Goal: Task Accomplishment & Management: Manage account settings

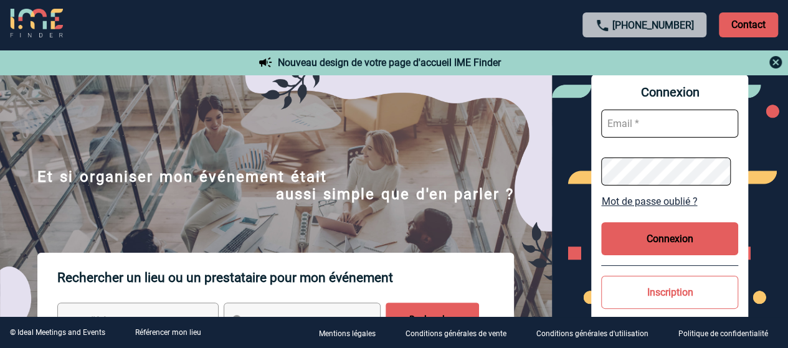
click at [679, 126] on input "text" at bounding box center [669, 124] width 137 height 28
type input "hanna.fahed@novartis.com"
click at [684, 234] on button "Connexion" at bounding box center [669, 238] width 137 height 33
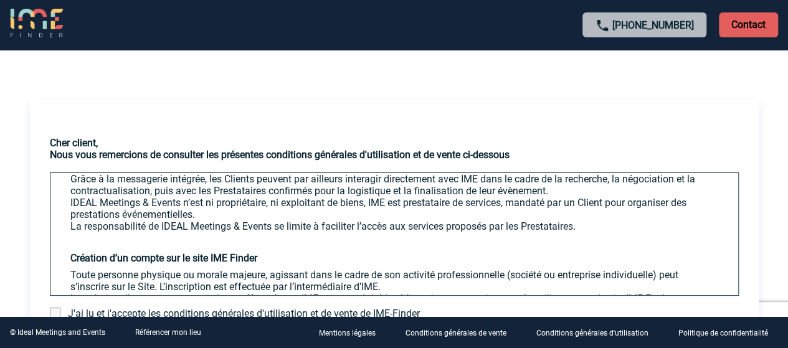
scroll to position [374, 0]
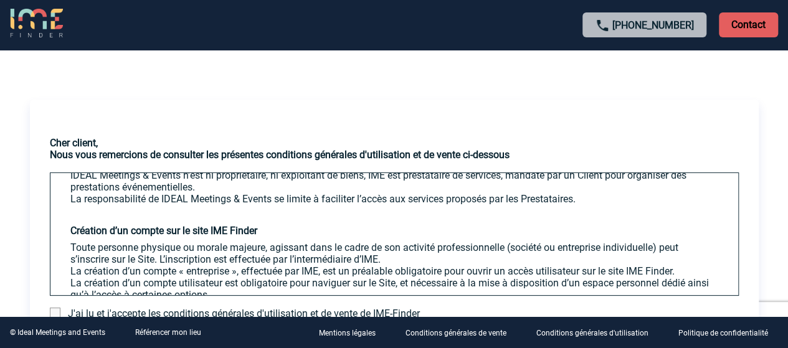
click at [57, 312] on span at bounding box center [55, 313] width 11 height 11
click at [0, 0] on input "checkbox" at bounding box center [0, 0] width 0 height 0
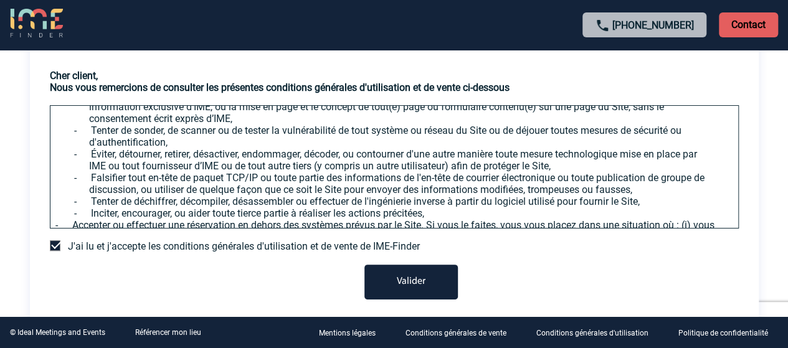
scroll to position [120, 0]
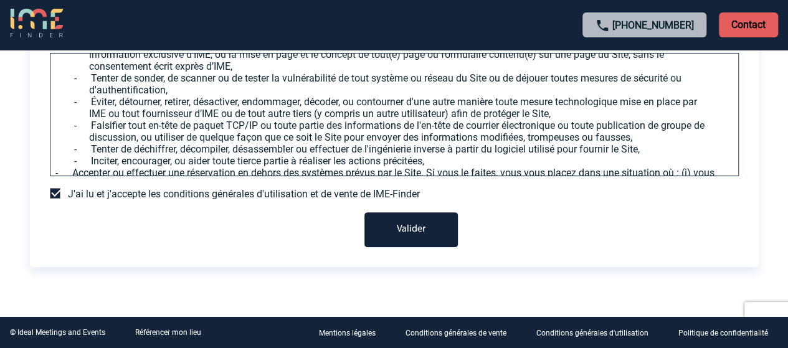
click at [420, 224] on button "Valider" at bounding box center [411, 230] width 93 height 35
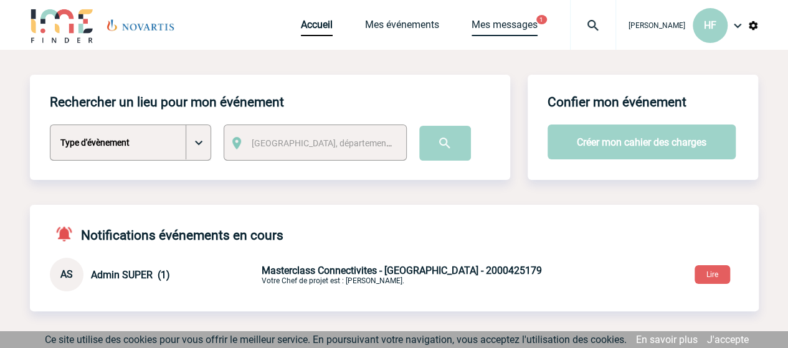
click at [538, 25] on link "Mes messages" at bounding box center [505, 27] width 66 height 17
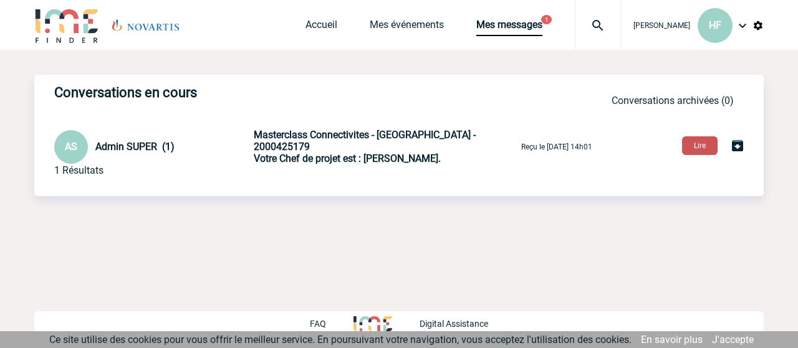
click at [689, 144] on button "Lire" at bounding box center [700, 145] width 36 height 19
